Goal: Task Accomplishment & Management: Manage account settings

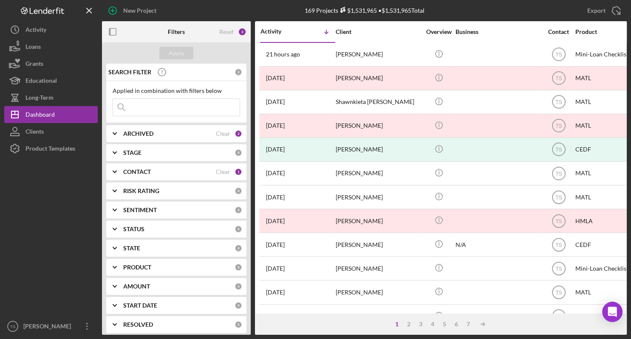
click at [167, 133] on div "ARCHIVED" at bounding box center [169, 133] width 93 height 7
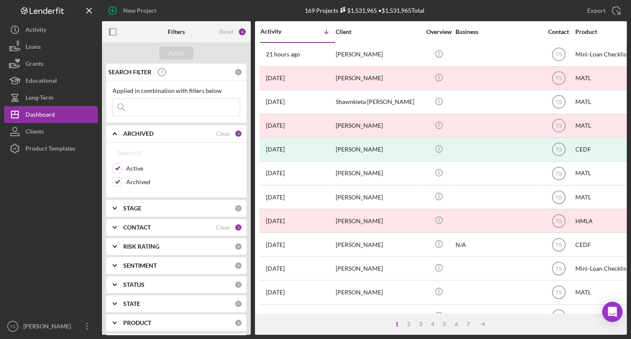
click at [162, 108] on input at bounding box center [176, 107] width 127 height 17
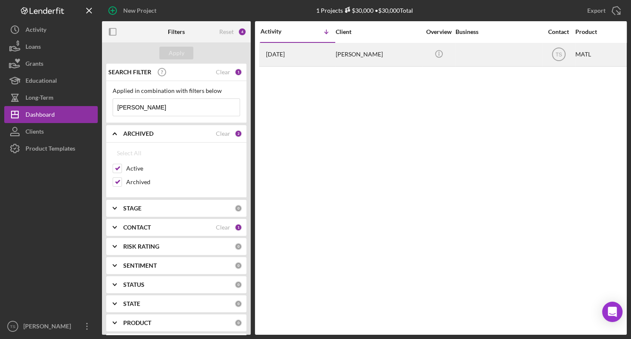
type input "[PERSON_NAME]"
click at [575, 56] on td "MATL" at bounding box center [618, 54] width 87 height 24
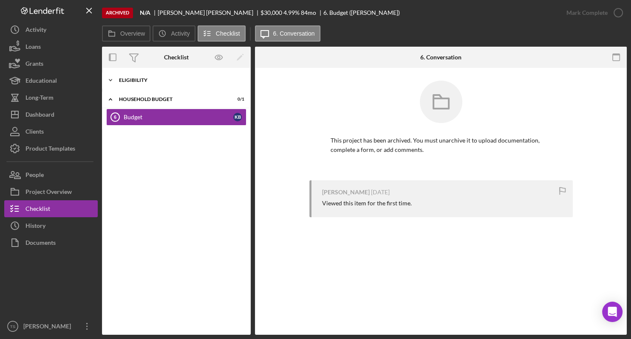
click at [114, 83] on icon "Icon/Expander" at bounding box center [110, 80] width 17 height 17
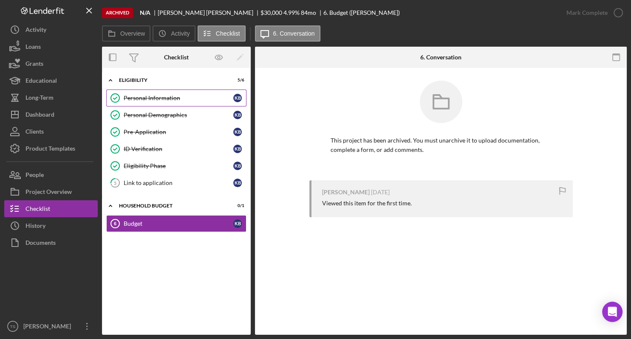
click at [155, 101] on div "Personal Information" at bounding box center [179, 98] width 110 height 7
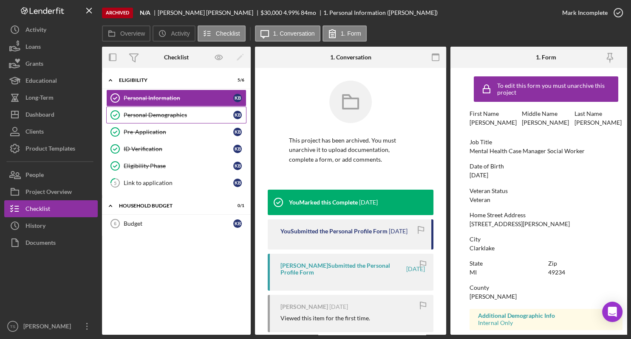
click at [153, 117] on div "Personal Demographics" at bounding box center [179, 115] width 110 height 7
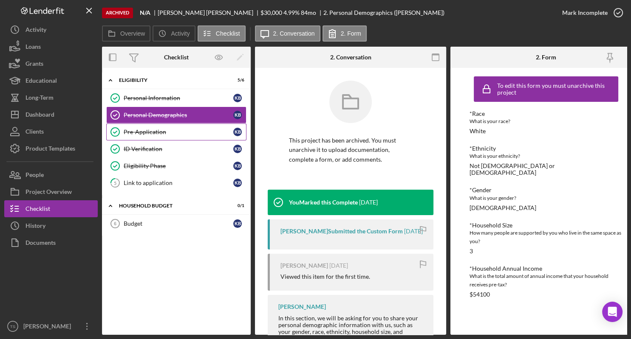
click at [146, 133] on div "Pre-Application" at bounding box center [179, 132] width 110 height 7
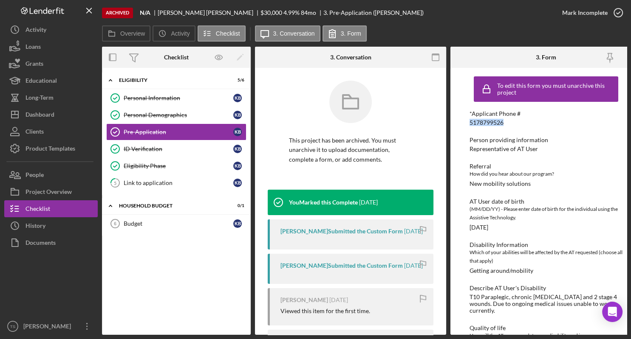
drag, startPoint x: 508, startPoint y: 122, endPoint x: 459, endPoint y: 127, distance: 48.7
click at [459, 127] on div "To edit this form you must unarchive this project *Applicant Phone # [PHONE_NUM…" at bounding box center [545, 201] width 191 height 267
copy div "5178799526"
click at [140, 221] on div "Budget" at bounding box center [179, 224] width 110 height 7
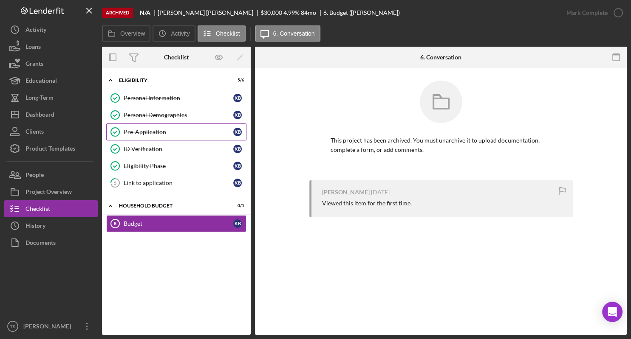
click at [147, 133] on div "Pre-Application" at bounding box center [179, 132] width 110 height 7
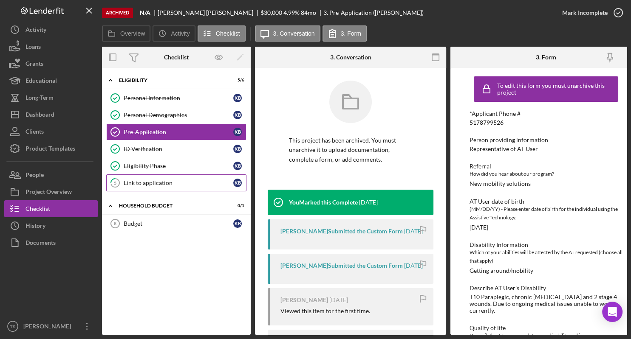
click at [158, 184] on div "Link to application" at bounding box center [179, 183] width 110 height 7
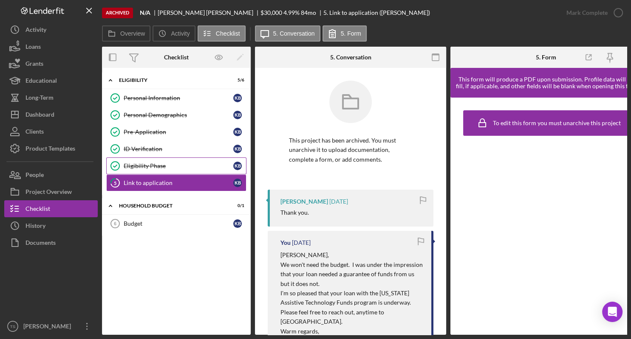
click at [168, 163] on div "Eligibility Phase" at bounding box center [179, 166] width 110 height 7
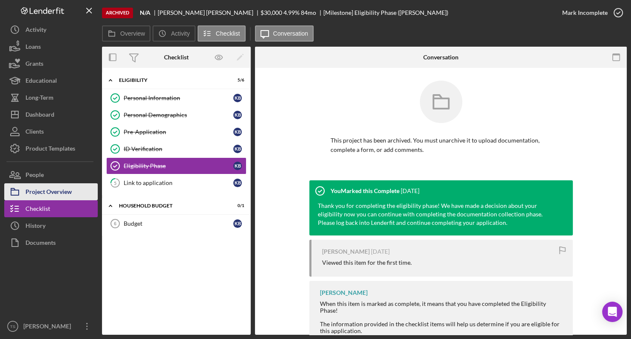
click at [42, 194] on div "Project Overview" at bounding box center [48, 193] width 46 height 19
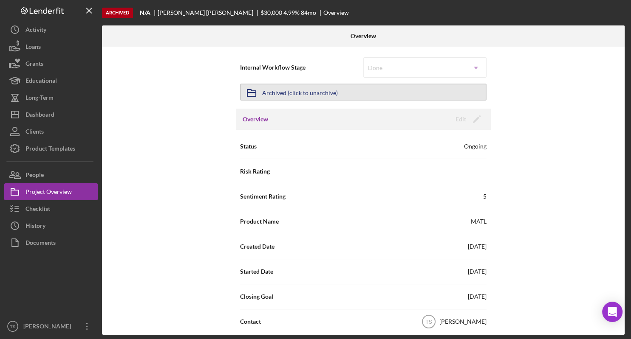
click at [420, 96] on button "Icon/Archived Archived (click to unarchive)" at bounding box center [363, 92] width 246 height 17
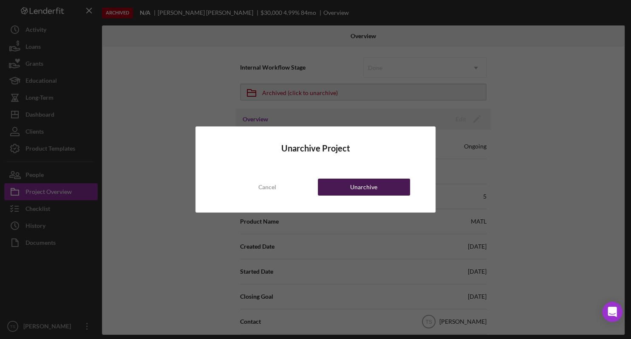
click at [359, 184] on div "Unarchive" at bounding box center [363, 187] width 27 height 17
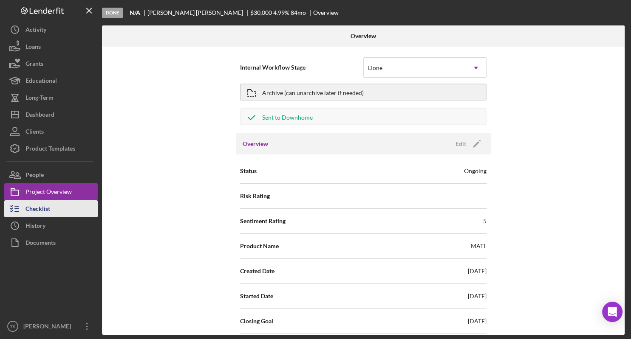
click at [48, 207] on div "Checklist" at bounding box center [37, 210] width 25 height 19
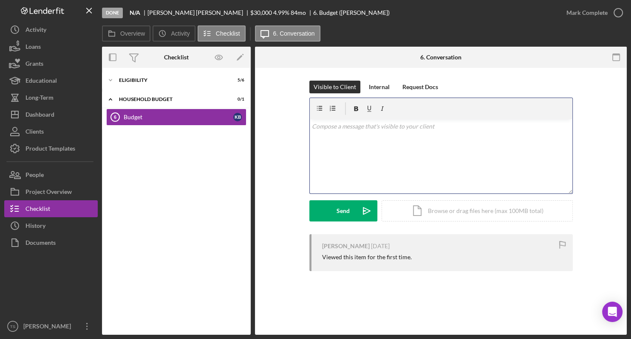
click at [355, 133] on div "v Color teal Color pink Remove color Add row above Add row below Add column bef…" at bounding box center [441, 156] width 263 height 74
click at [139, 99] on div "Household Budget" at bounding box center [179, 99] width 121 height 5
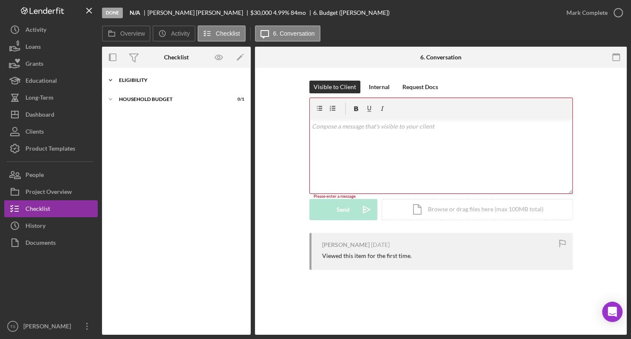
click at [113, 82] on icon "Icon/Expander" at bounding box center [110, 80] width 17 height 17
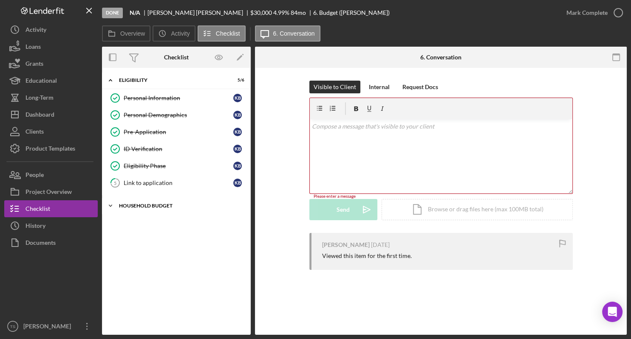
click at [110, 206] on icon "Icon/Expander" at bounding box center [110, 206] width 17 height 17
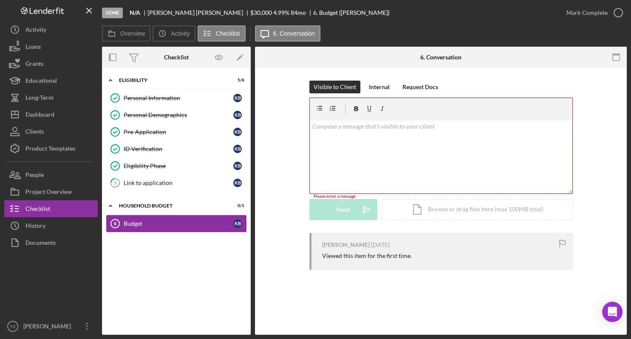
click at [146, 225] on div "Budget" at bounding box center [179, 224] width 110 height 7
click at [139, 204] on div "Household Budget" at bounding box center [179, 206] width 121 height 5
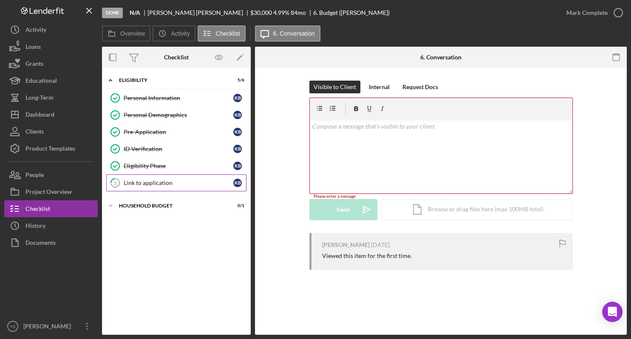
click at [145, 184] on div "Link to application" at bounding box center [179, 183] width 110 height 7
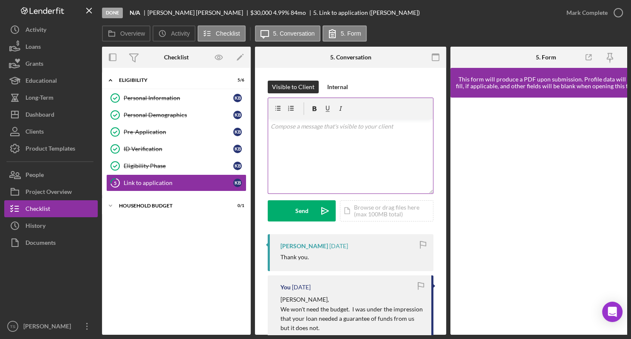
click at [348, 139] on div "v Color teal Color pink Remove color Add row above Add row below Add column bef…" at bounding box center [350, 156] width 165 height 74
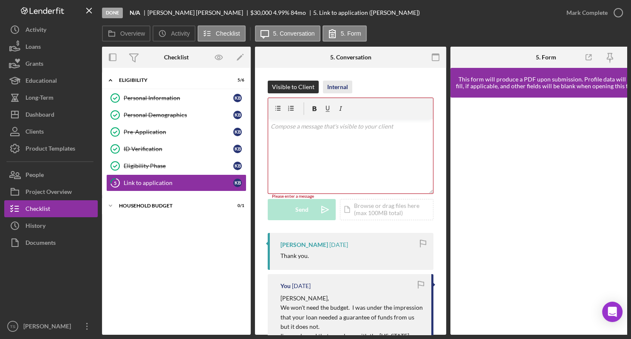
click at [339, 87] on div "Internal" at bounding box center [337, 87] width 21 height 13
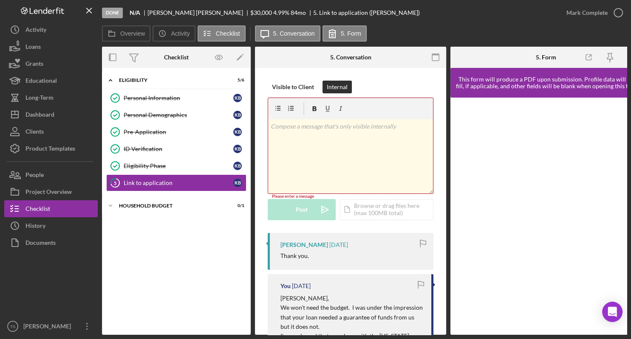
click at [308, 130] on p at bounding box center [351, 126] width 160 height 9
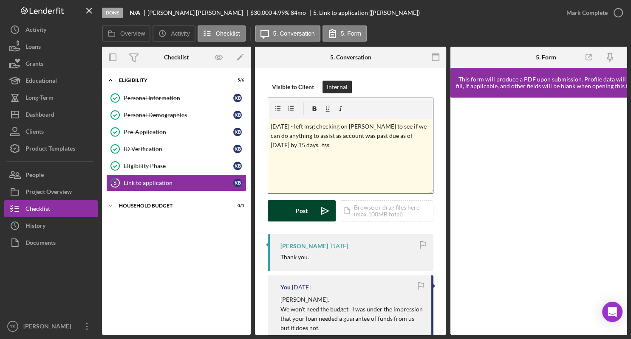
drag, startPoint x: 314, startPoint y: 212, endPoint x: 315, endPoint y: 206, distance: 5.2
click at [314, 211] on icon "Icon/icon-invite-send" at bounding box center [324, 211] width 21 height 21
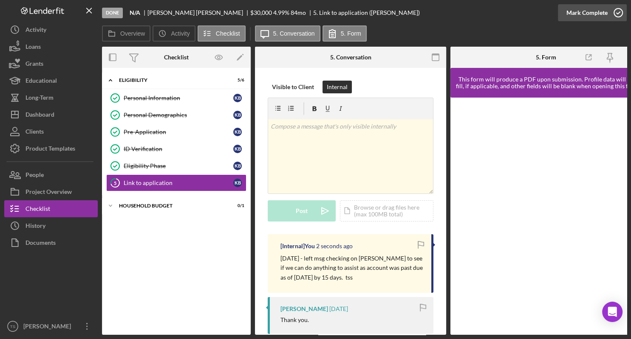
click at [587, 16] on div "Mark Complete" at bounding box center [586, 12] width 41 height 17
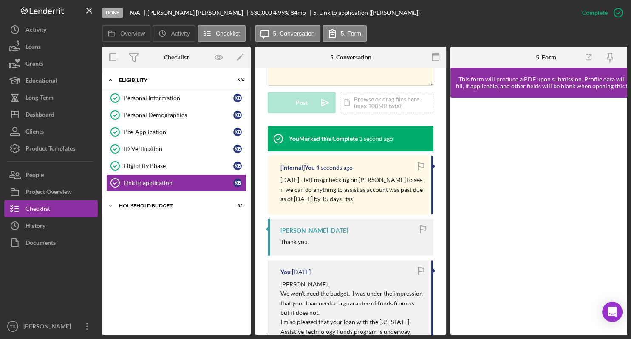
scroll to position [257, 0]
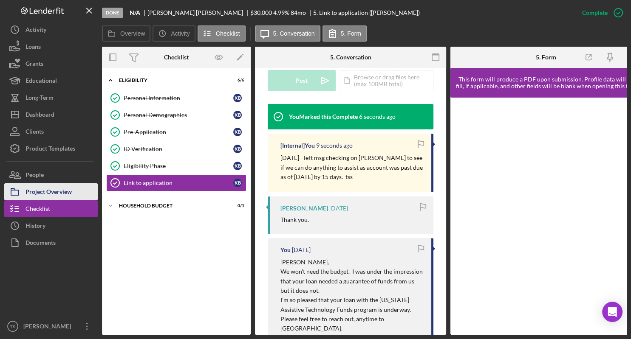
click at [39, 188] on div "Project Overview" at bounding box center [48, 193] width 46 height 19
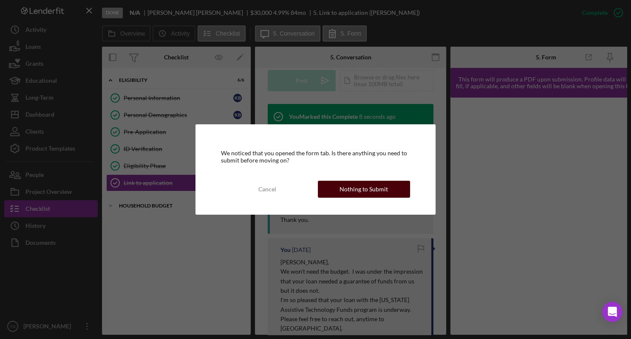
click at [378, 189] on div "Nothing to Submit" at bounding box center [363, 189] width 48 height 17
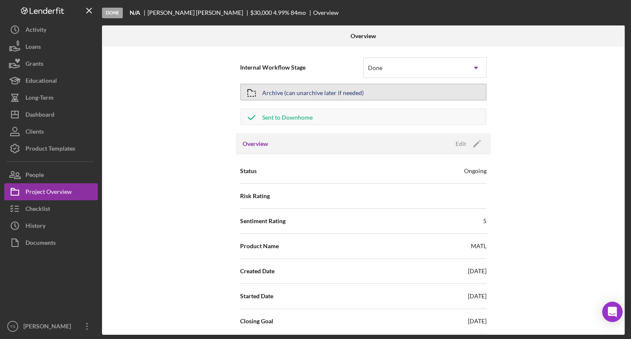
click at [291, 93] on div "Archive (can unarchive later if needed)" at bounding box center [313, 92] width 102 height 15
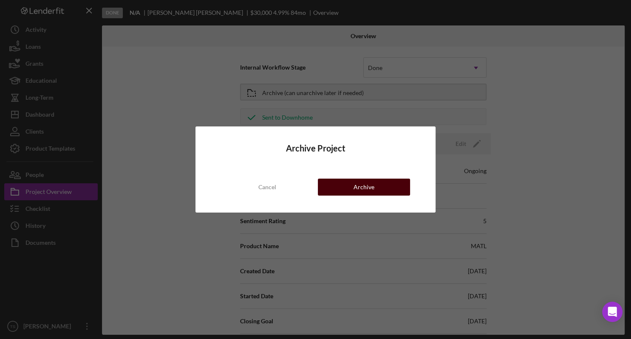
click at [370, 187] on div "Archive" at bounding box center [363, 187] width 21 height 17
